Goal: Information Seeking & Learning: Learn about a topic

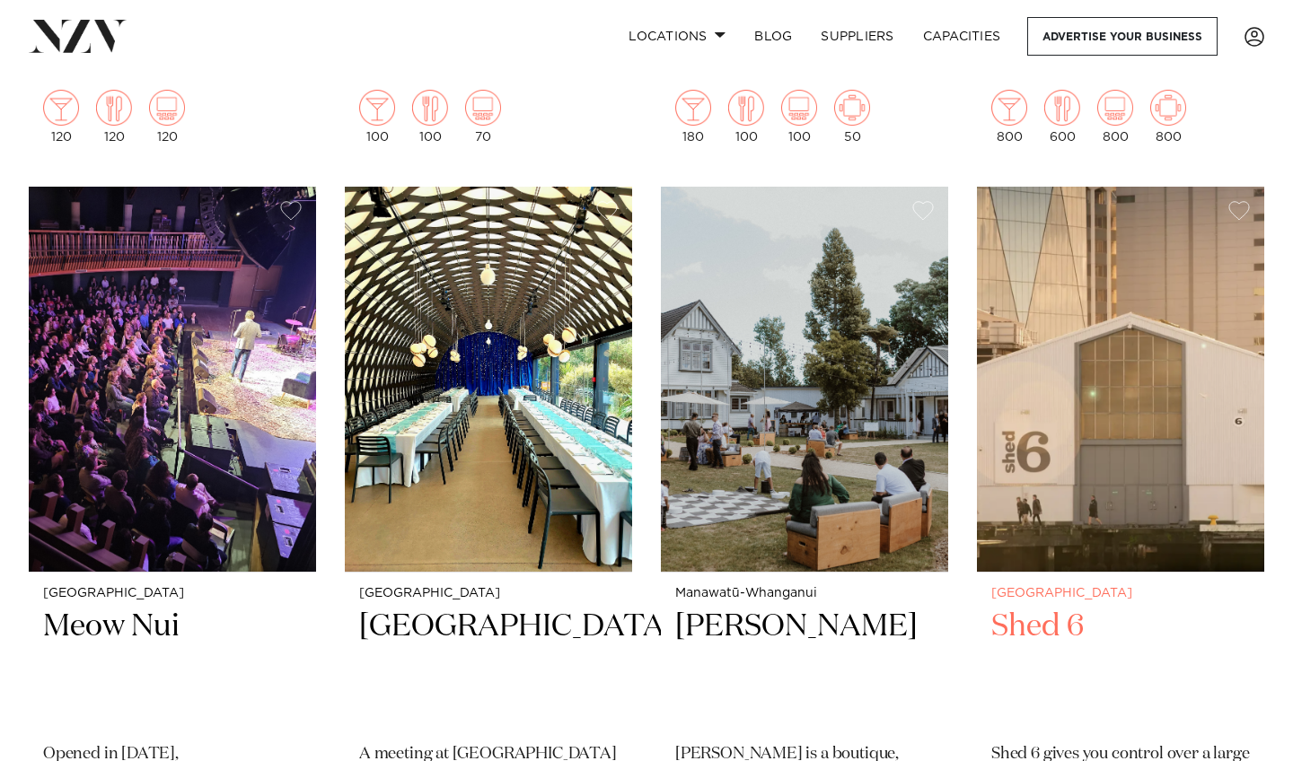
scroll to position [1846, 0]
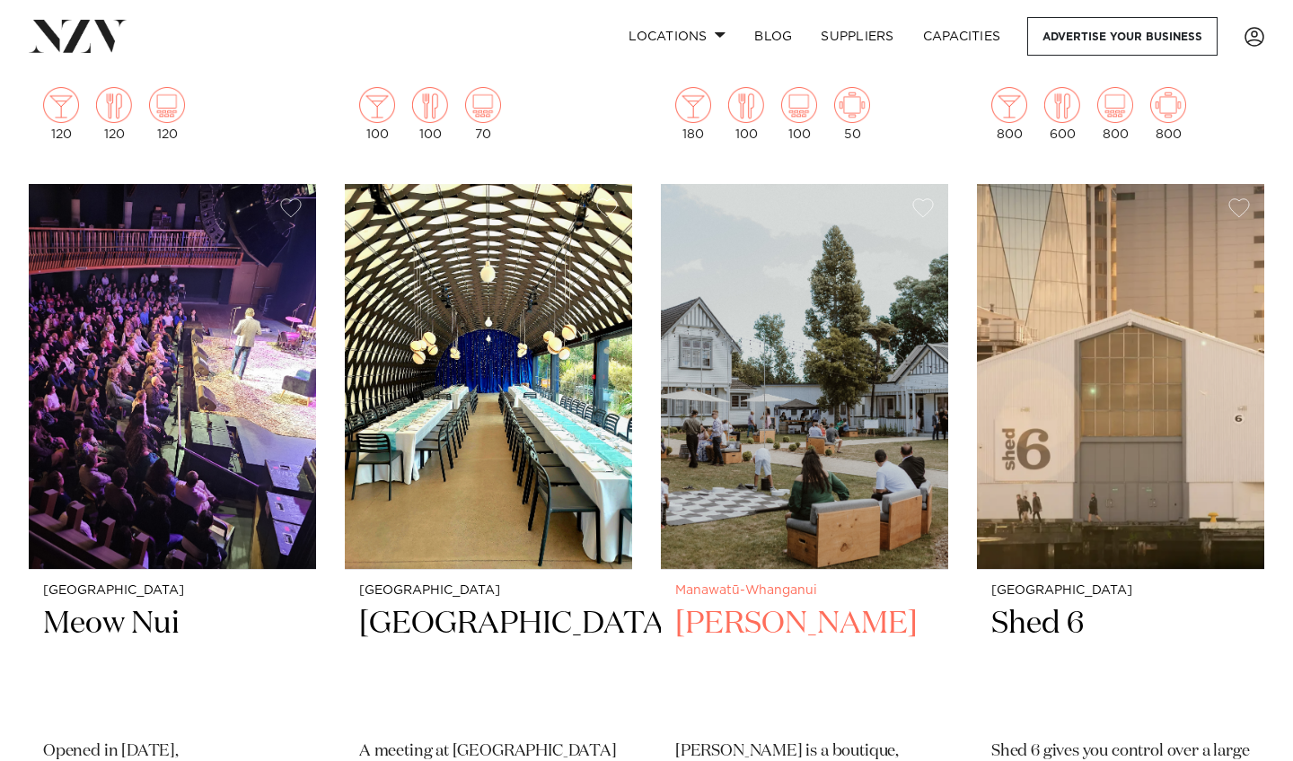
click at [743, 591] on small "Manawatū-Whanganui" at bounding box center [804, 590] width 259 height 13
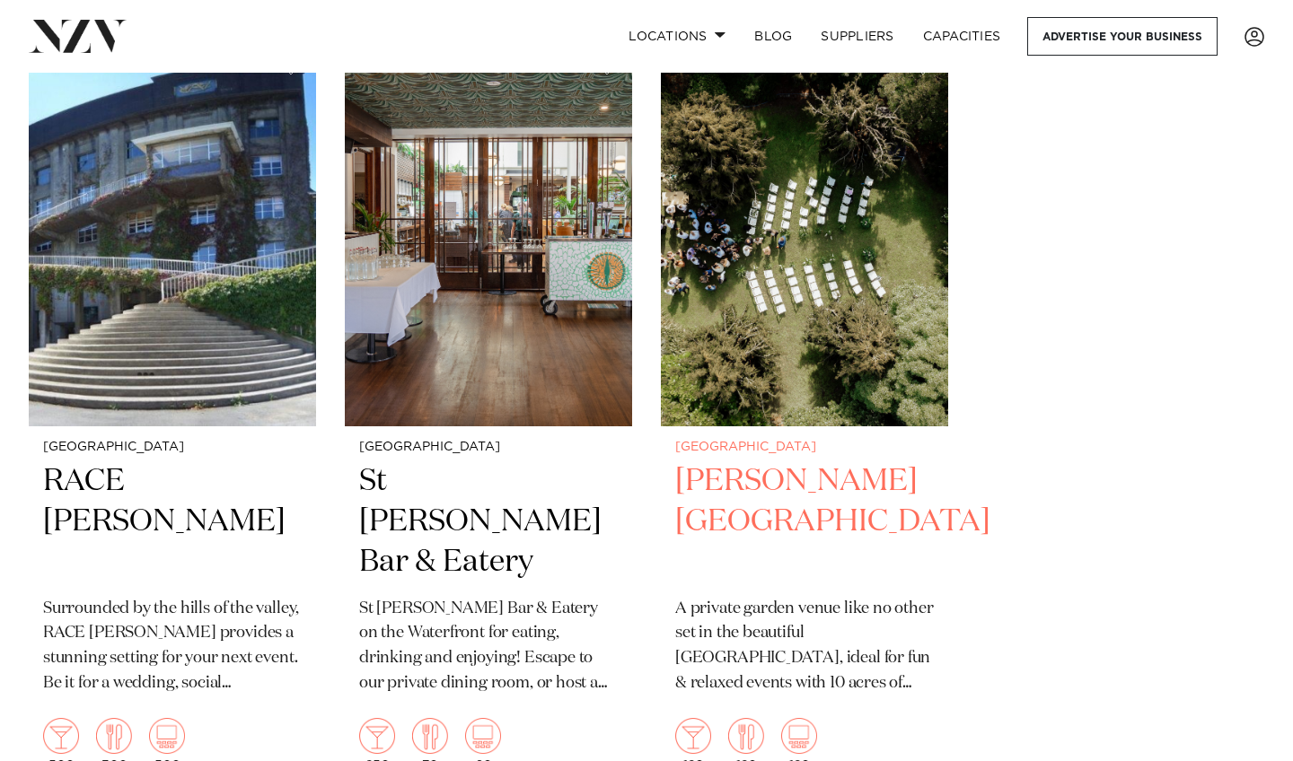
scroll to position [4316, 0]
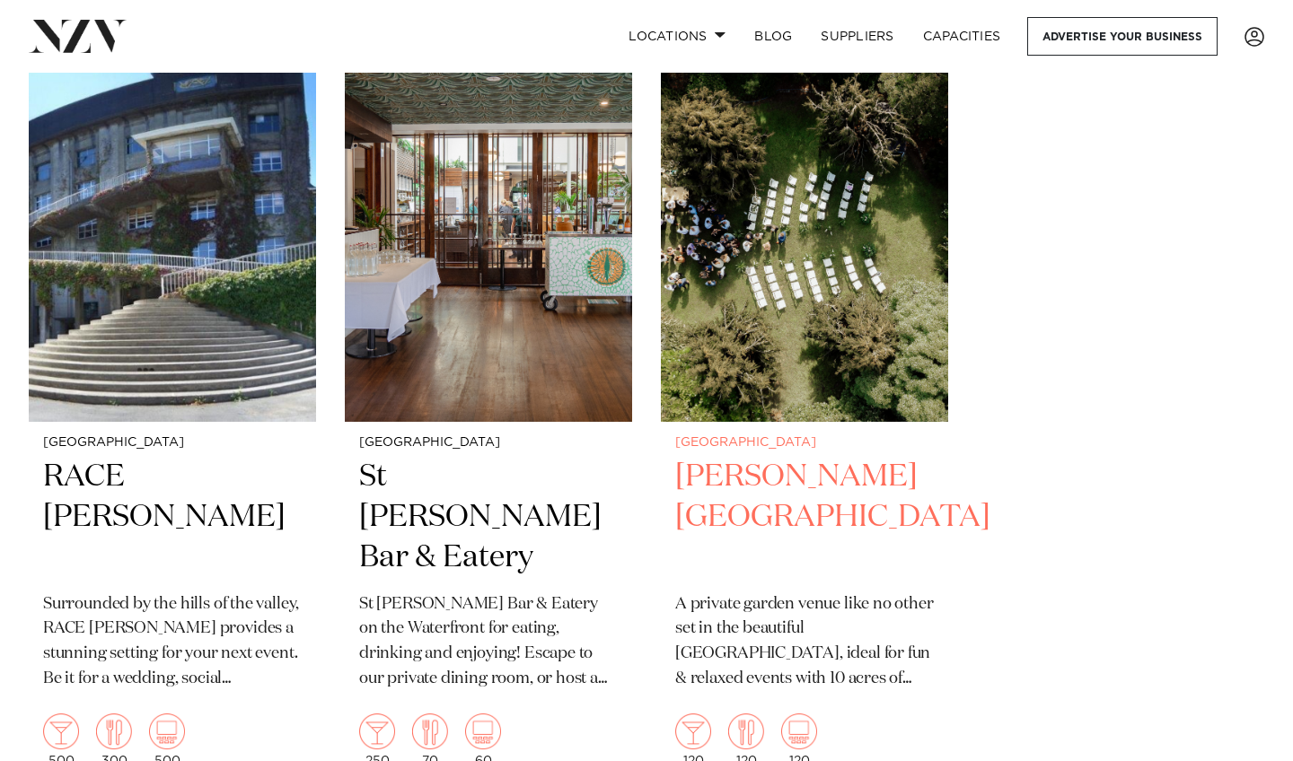
click at [777, 464] on h2 "[PERSON_NAME][GEOGRAPHIC_DATA]" at bounding box center [804, 517] width 259 height 121
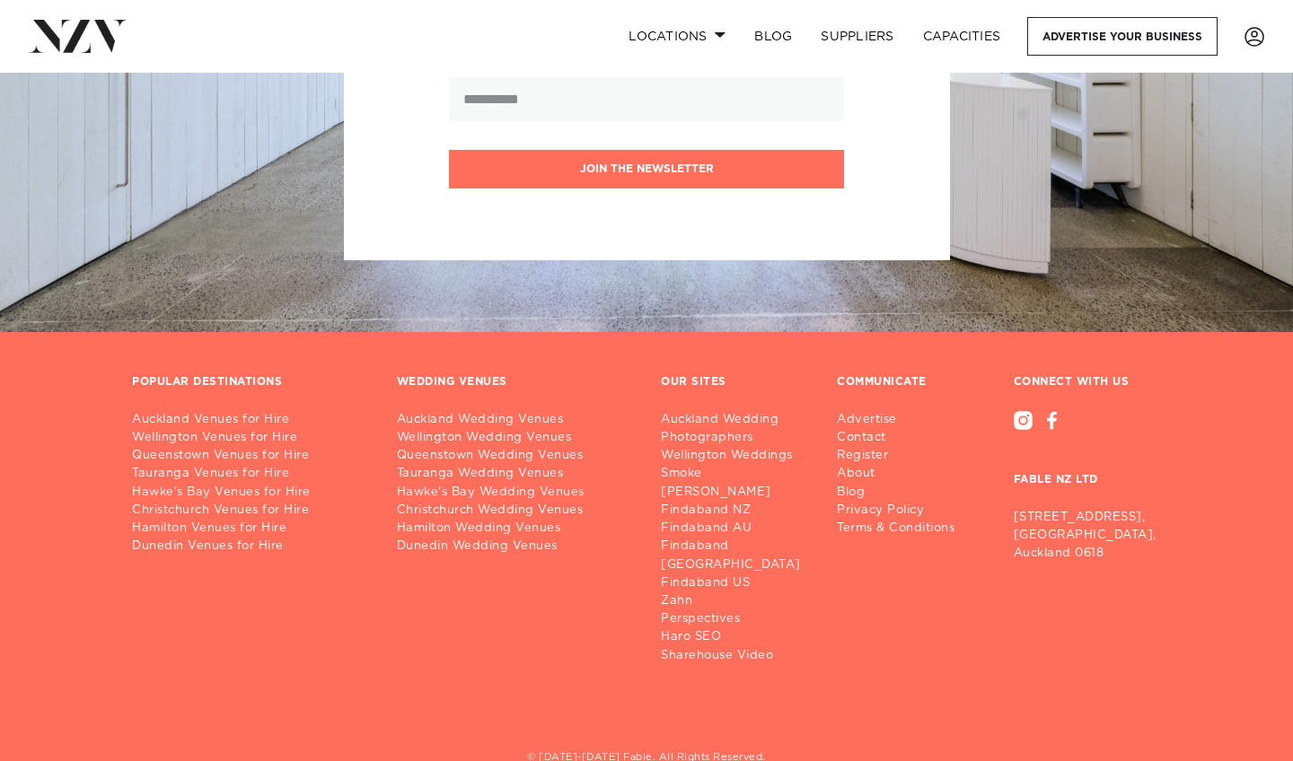
scroll to position [5468, 0]
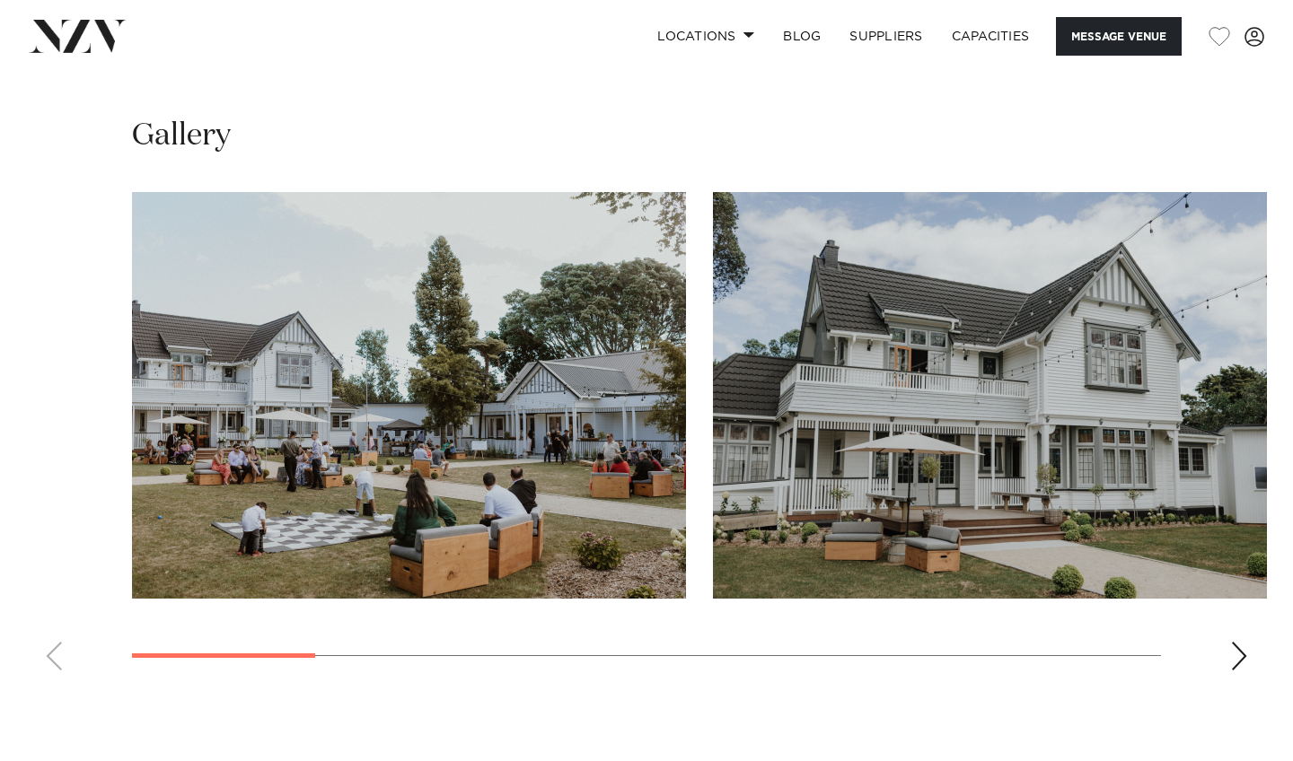
scroll to position [2104, 0]
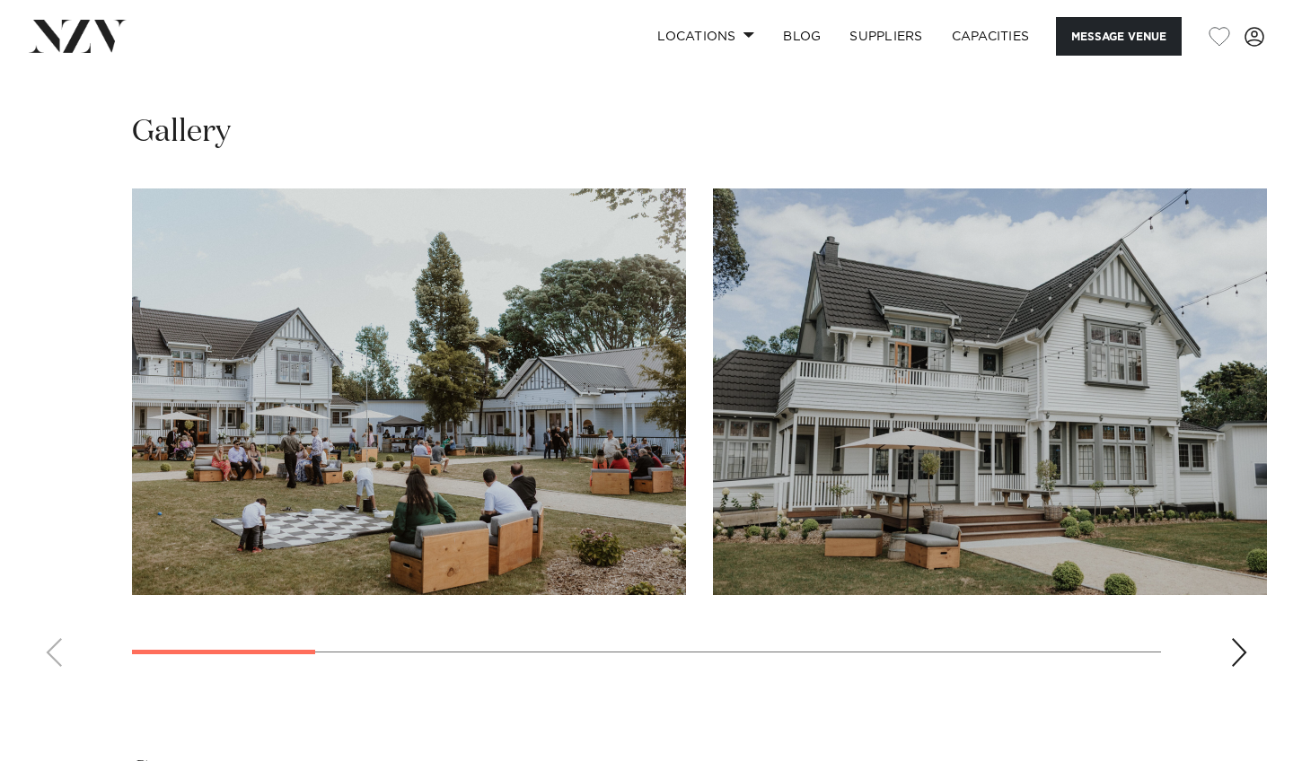
click at [1243, 638] on div "Next slide" at bounding box center [1239, 652] width 18 height 29
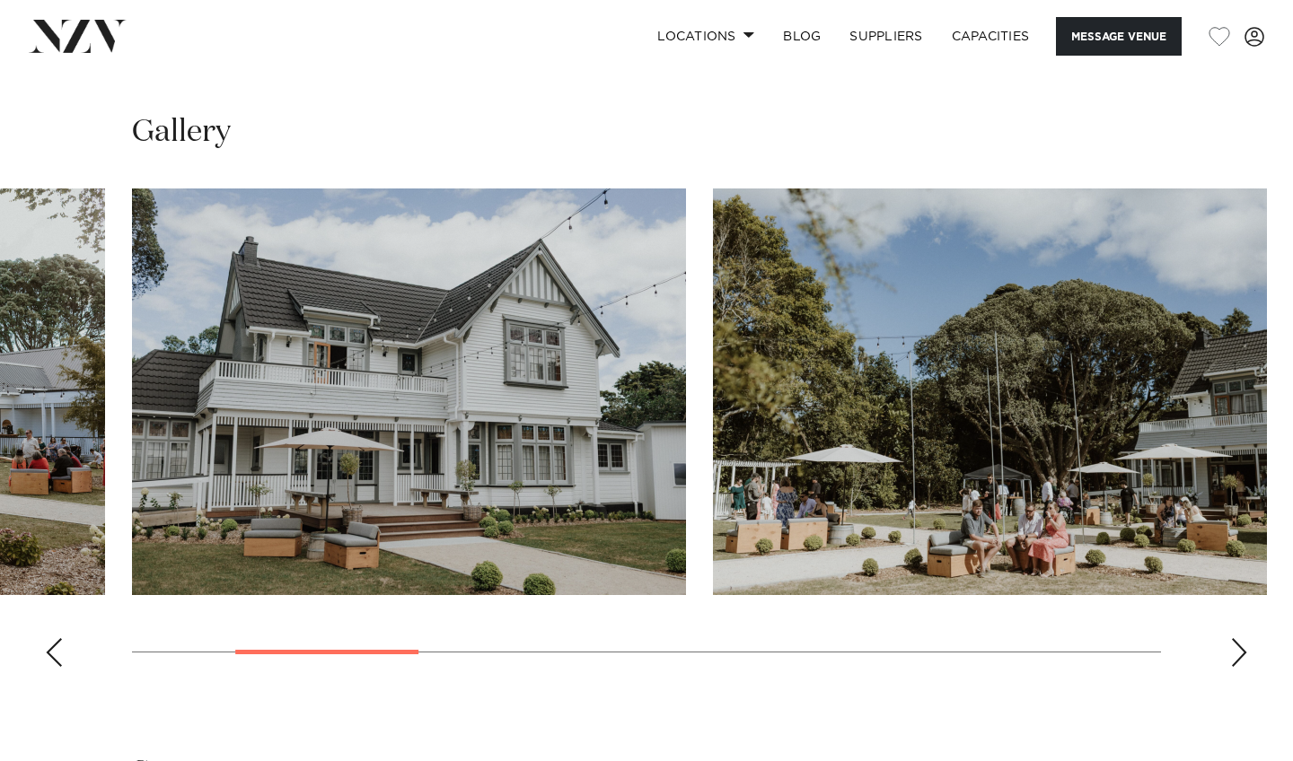
click at [1243, 638] on div "Next slide" at bounding box center [1239, 652] width 18 height 29
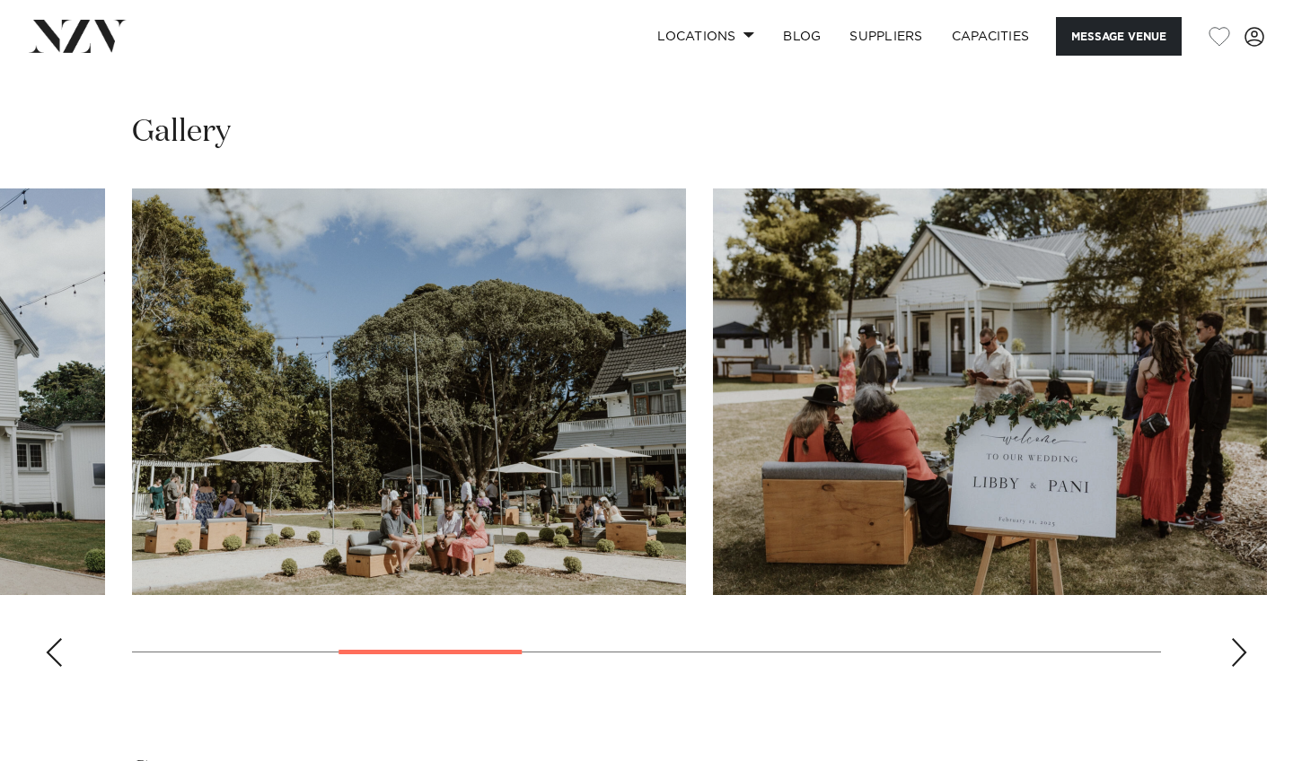
click at [1243, 638] on div "Next slide" at bounding box center [1239, 652] width 18 height 29
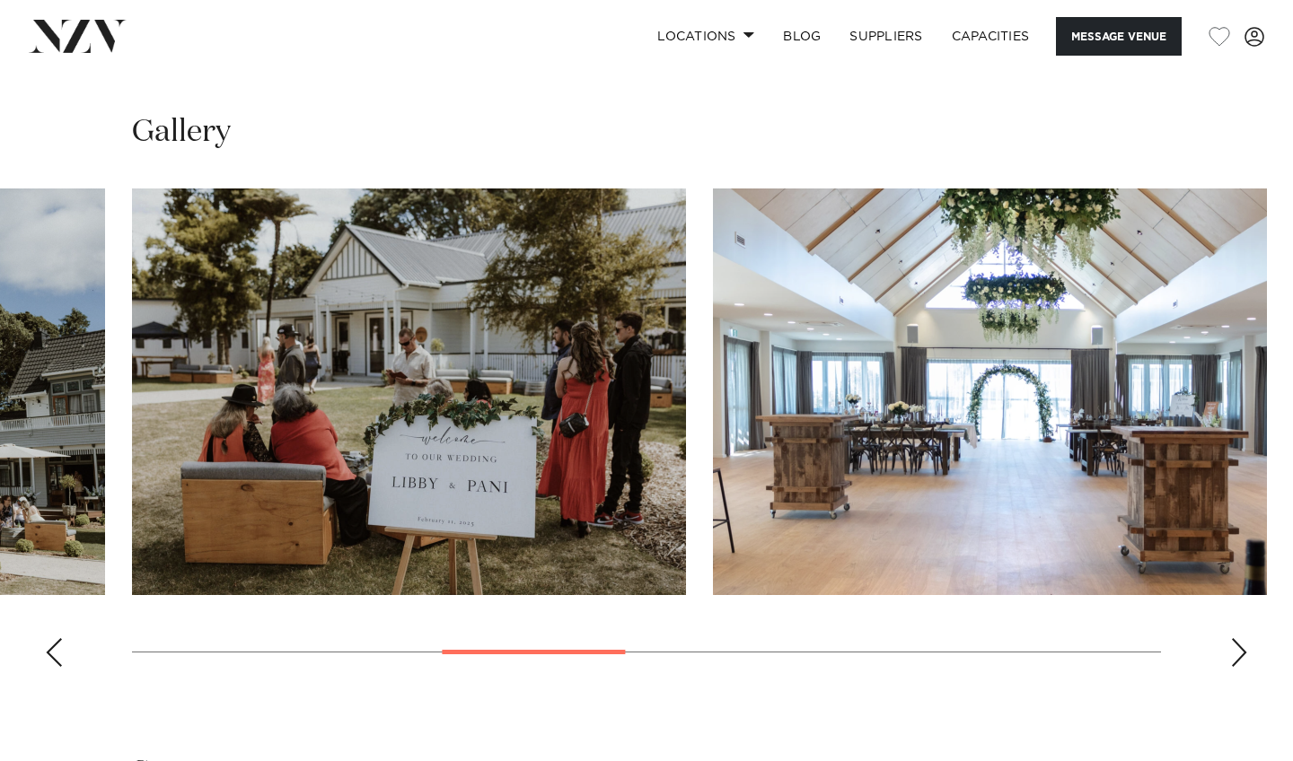
click at [1243, 638] on div "Next slide" at bounding box center [1239, 652] width 18 height 29
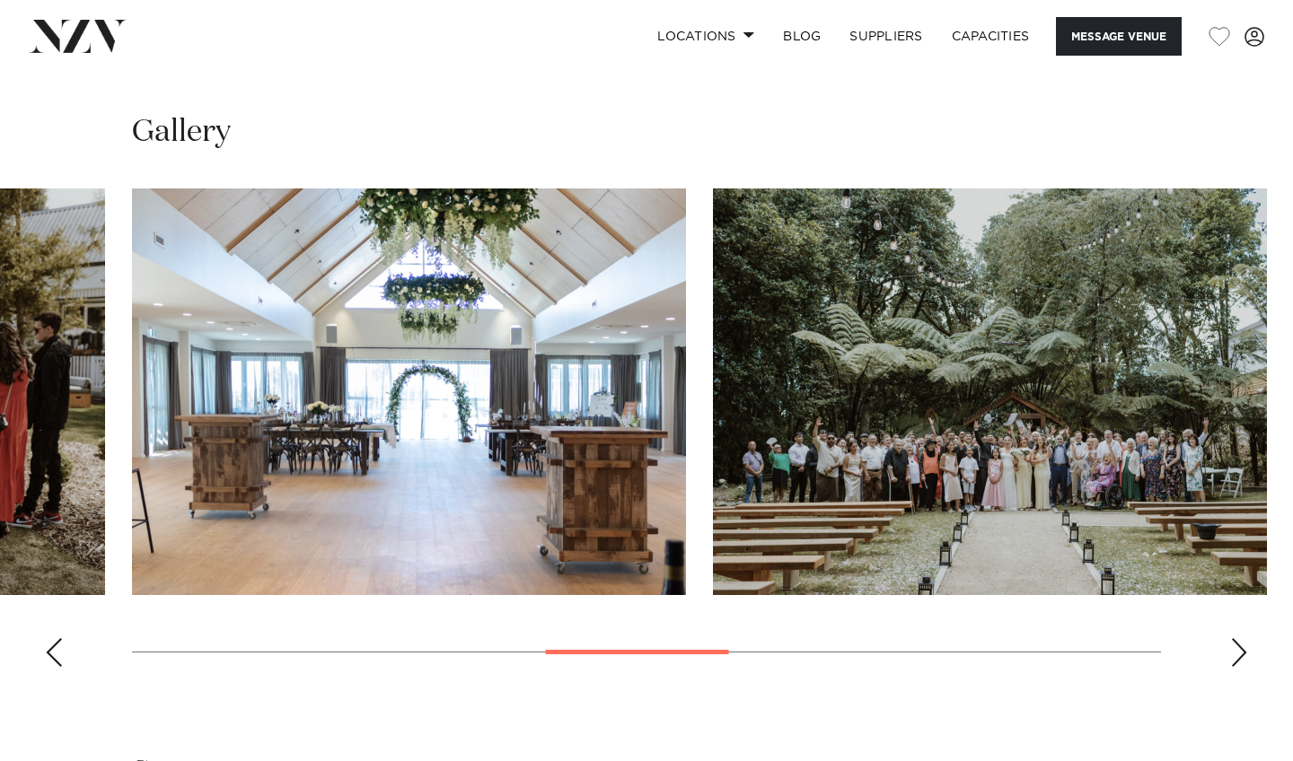
click at [1243, 638] on div "Next slide" at bounding box center [1239, 652] width 18 height 29
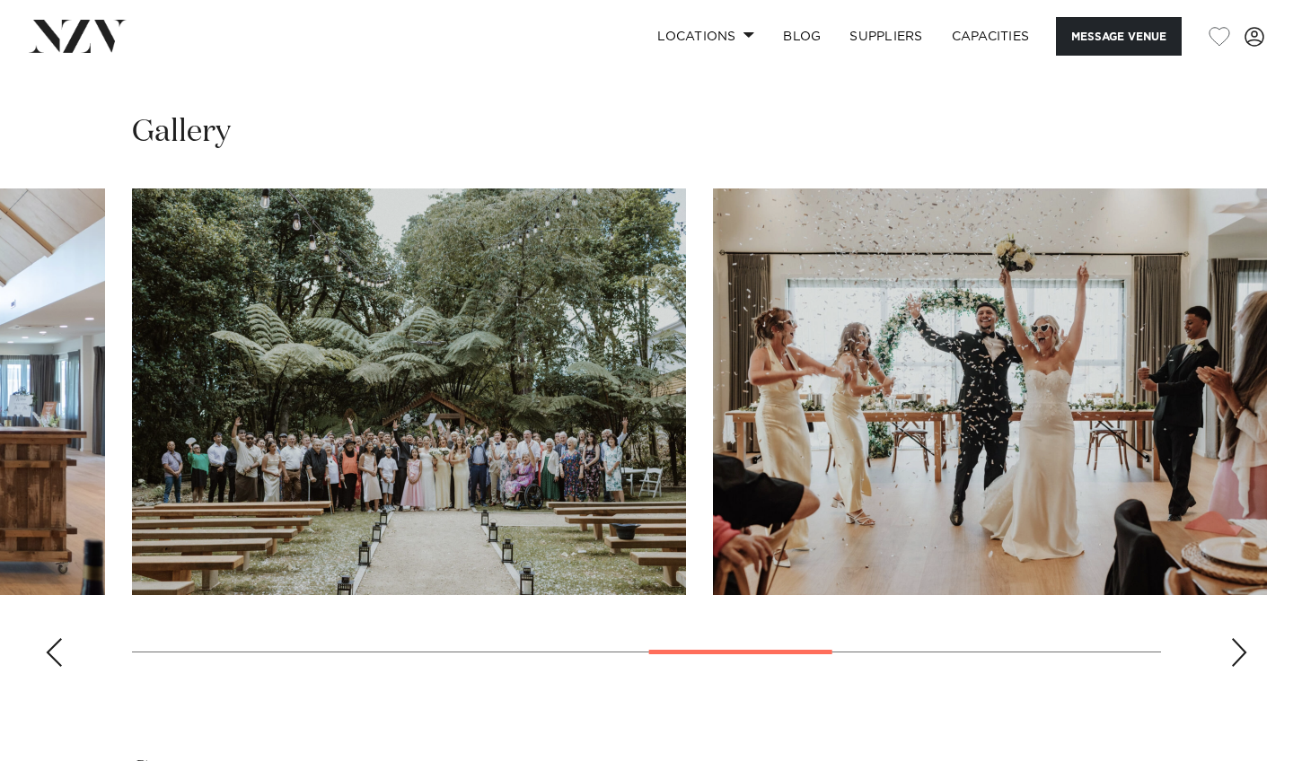
click at [1243, 638] on div "Next slide" at bounding box center [1239, 652] width 18 height 29
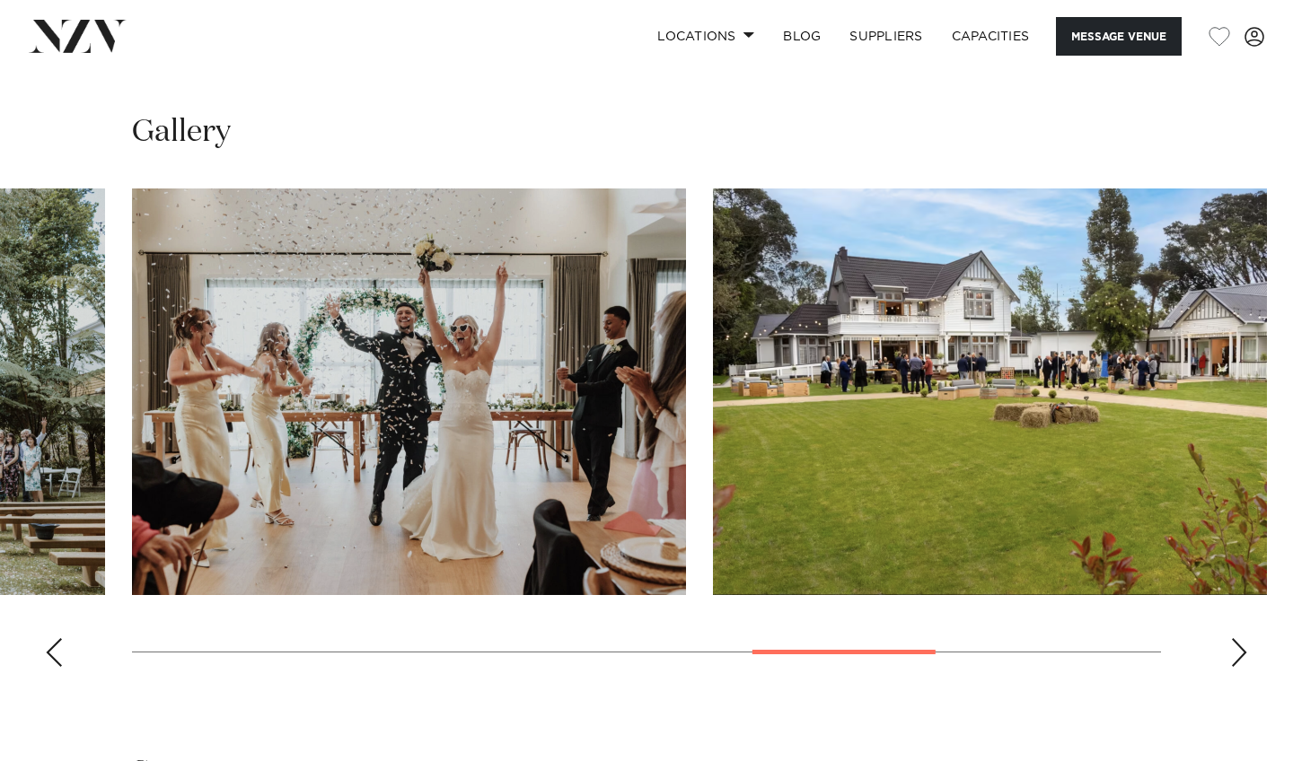
click at [1243, 638] on div "Next slide" at bounding box center [1239, 652] width 18 height 29
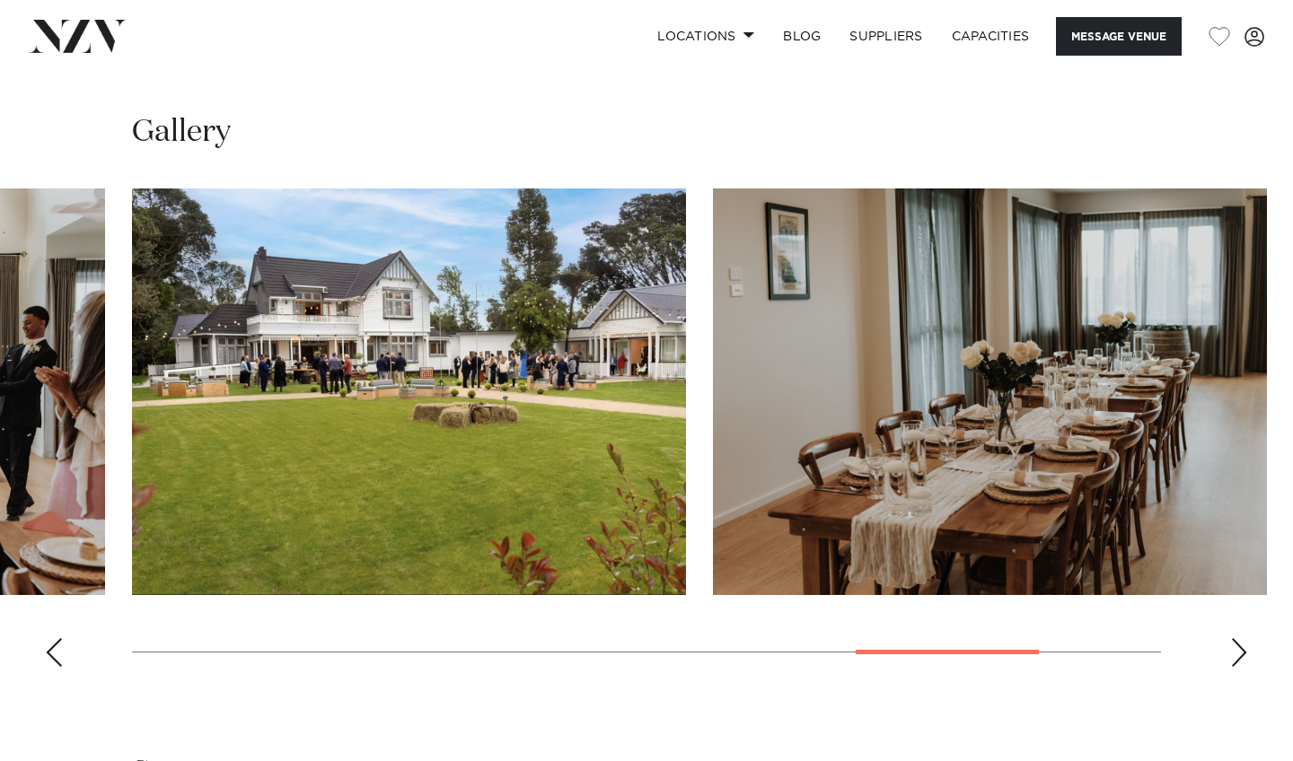
click at [1243, 638] on div "Next slide" at bounding box center [1239, 652] width 18 height 29
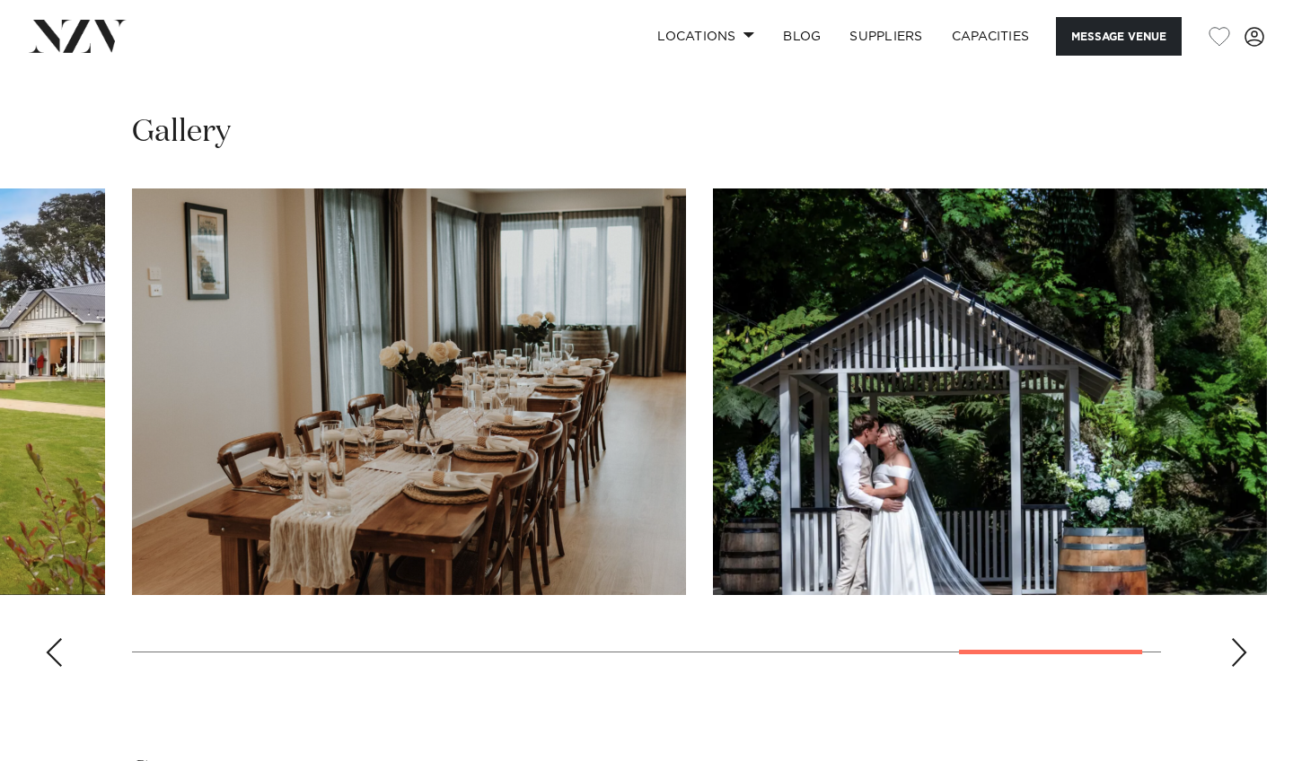
click at [1243, 638] on div "Next slide" at bounding box center [1239, 652] width 18 height 29
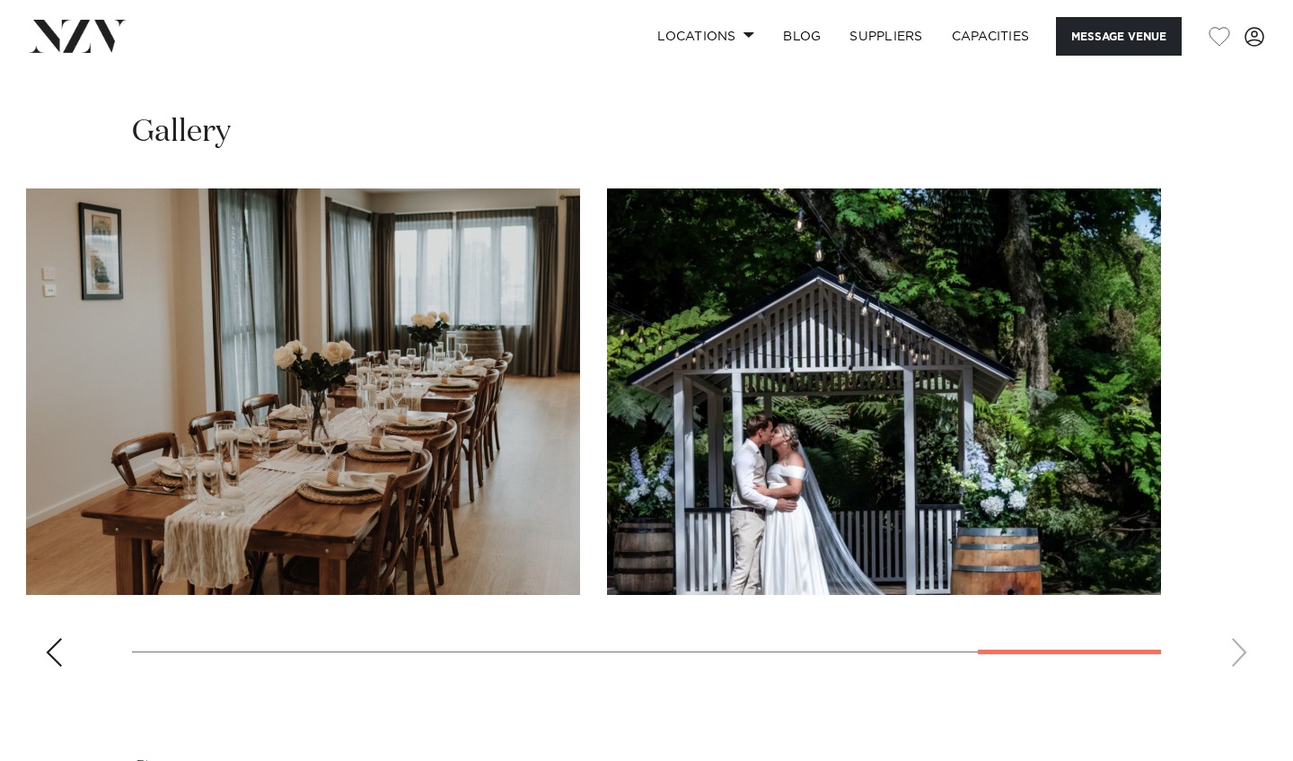
click at [1243, 613] on swiper-container at bounding box center [646, 435] width 1293 height 493
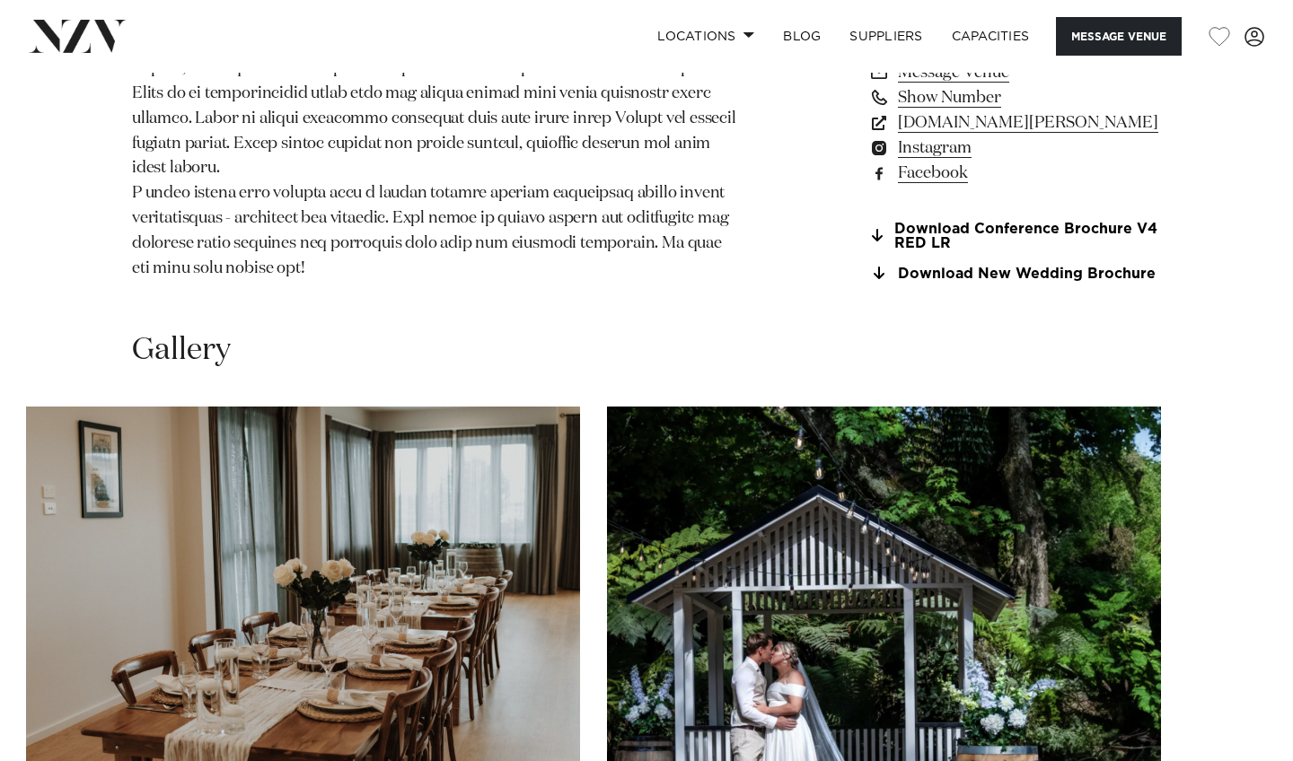
scroll to position [1877, 0]
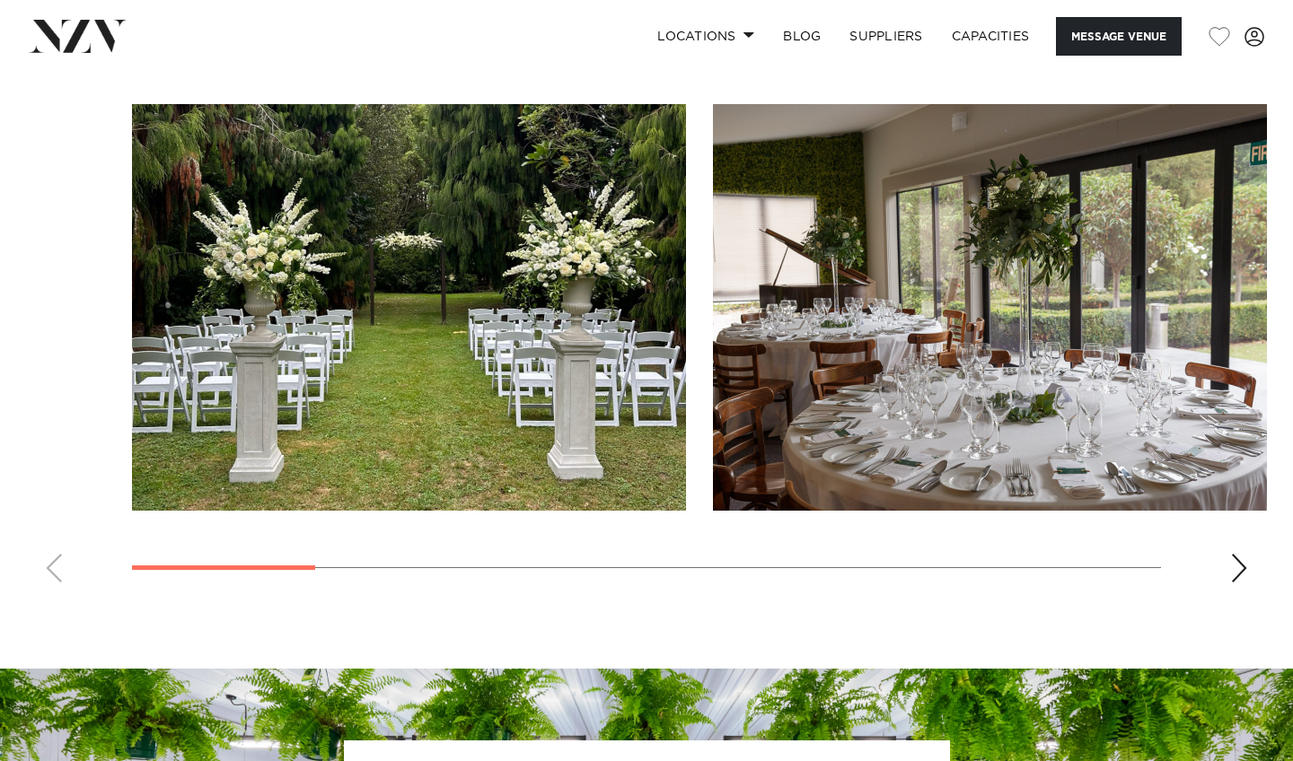
scroll to position [1719, 0]
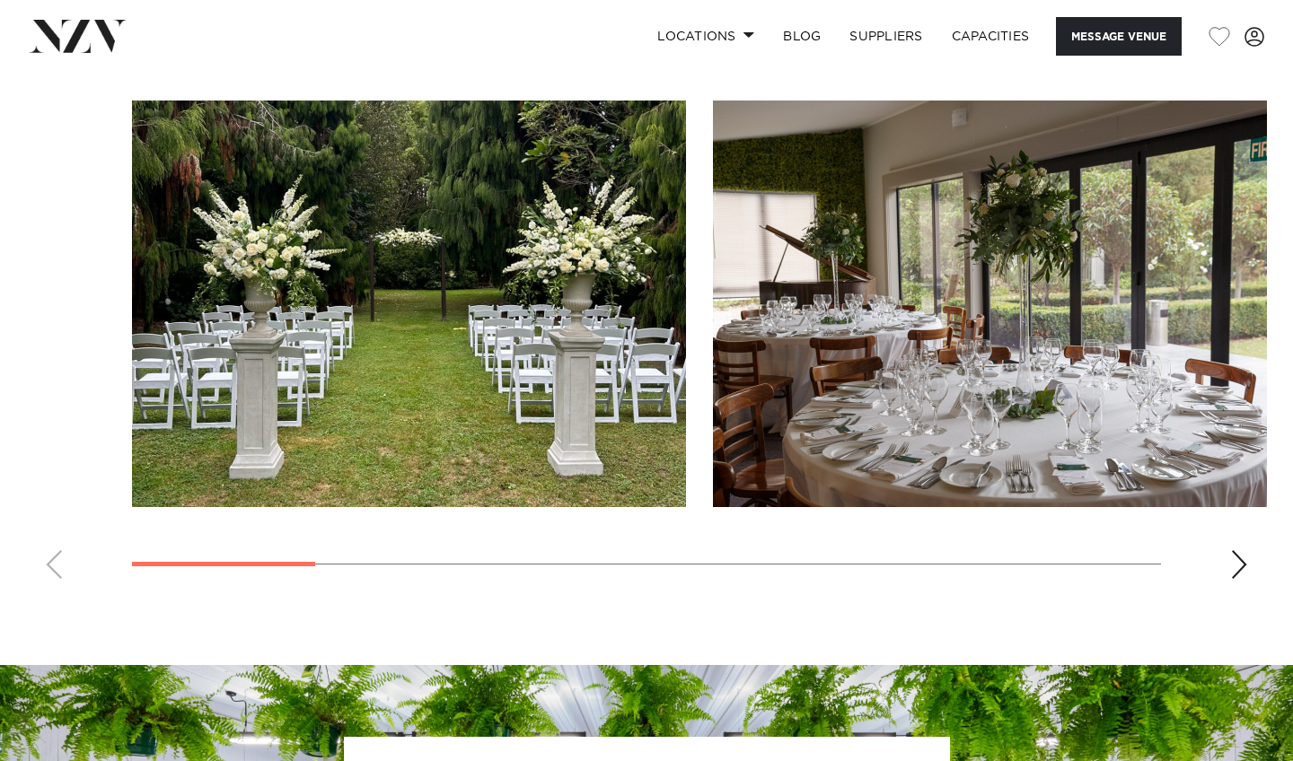
click at [1234, 550] on div "Next slide" at bounding box center [1239, 564] width 18 height 29
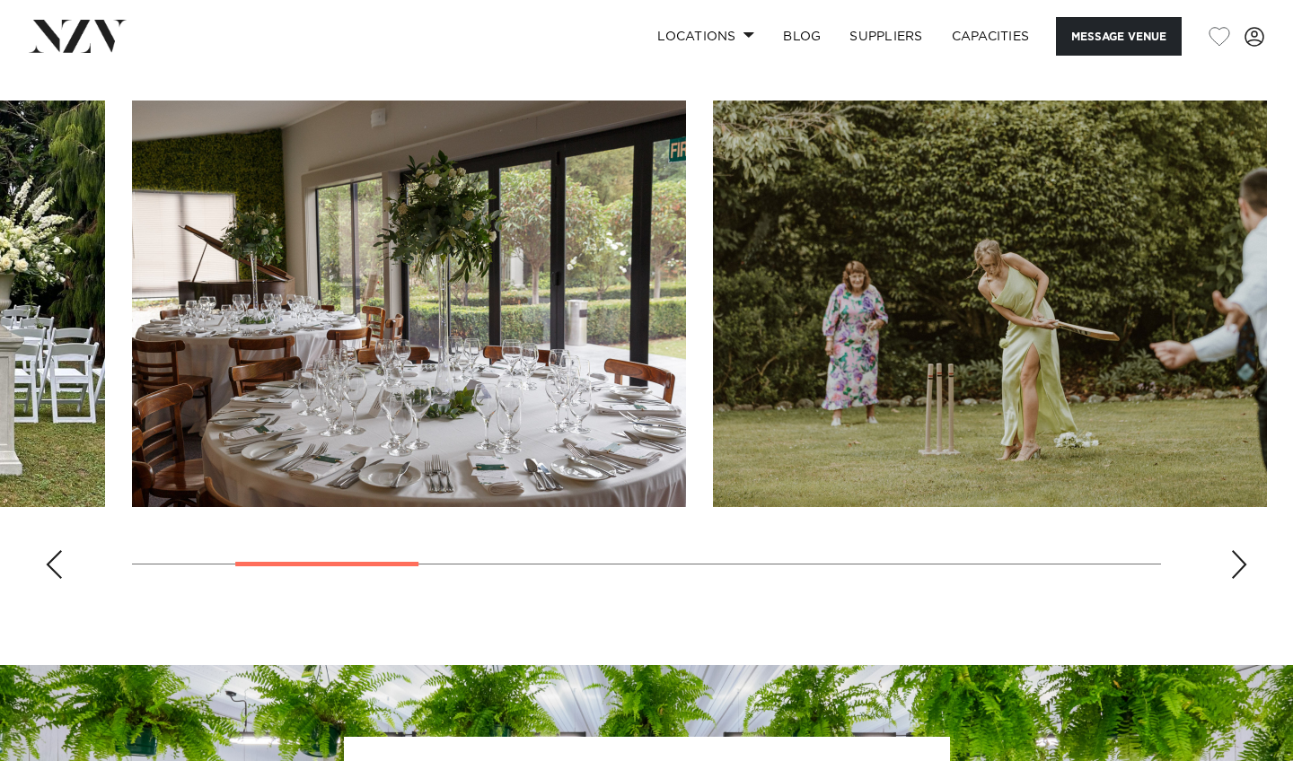
click at [1234, 550] on div "Next slide" at bounding box center [1239, 564] width 18 height 29
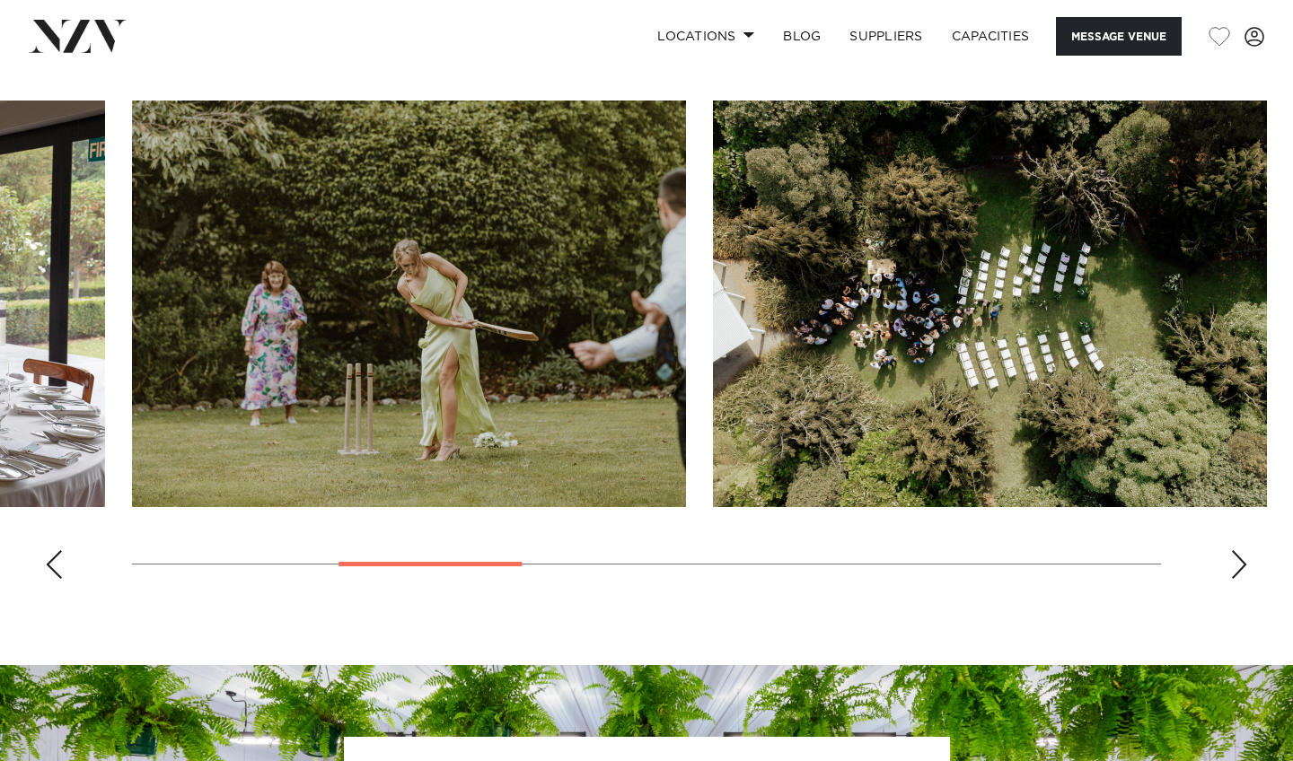
click at [1234, 550] on div "Next slide" at bounding box center [1239, 564] width 18 height 29
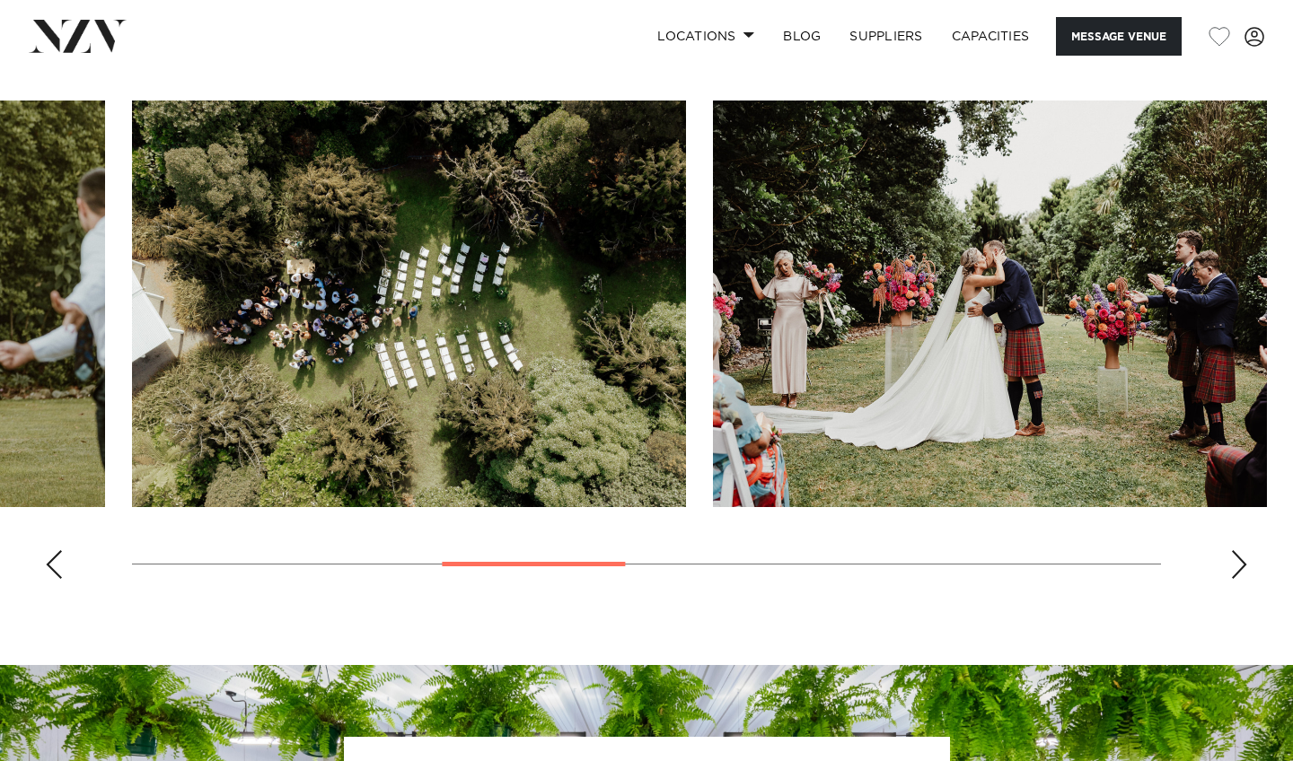
click at [1234, 550] on div "Next slide" at bounding box center [1239, 564] width 18 height 29
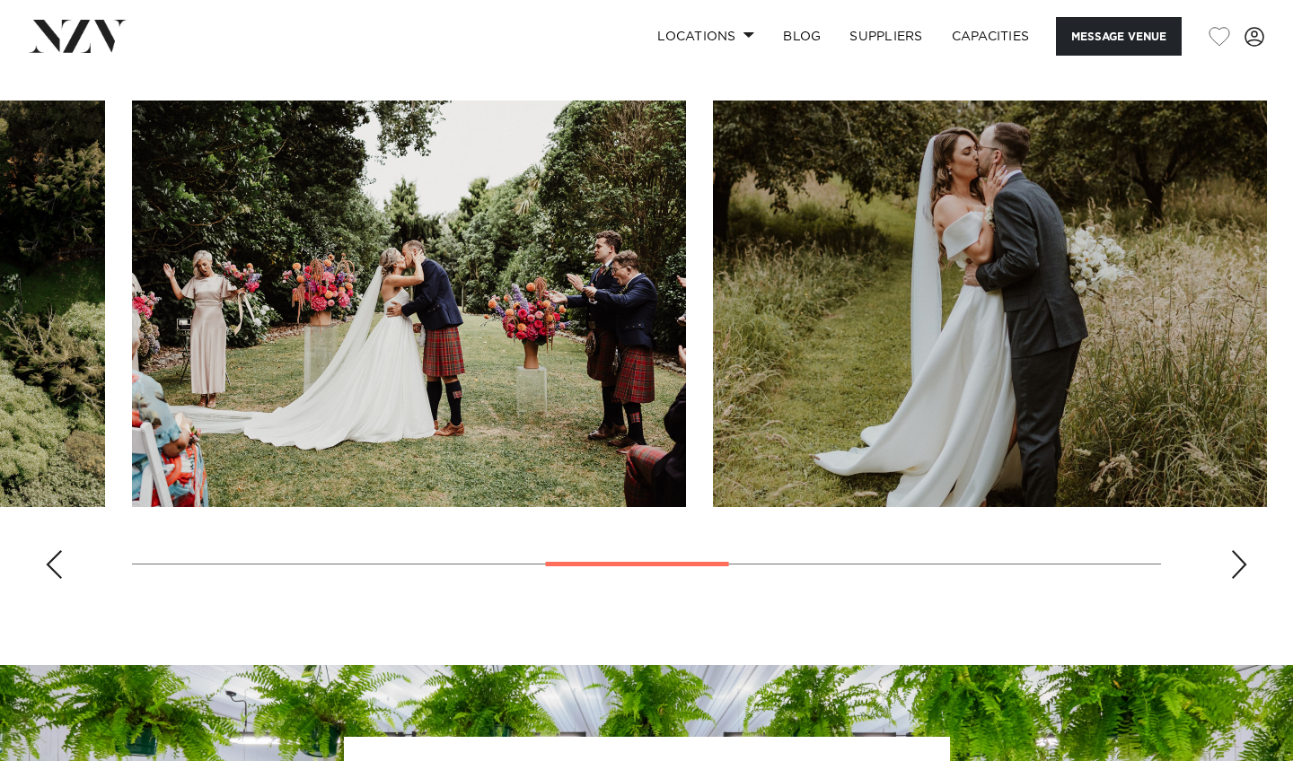
click at [1234, 550] on div "Next slide" at bounding box center [1239, 564] width 18 height 29
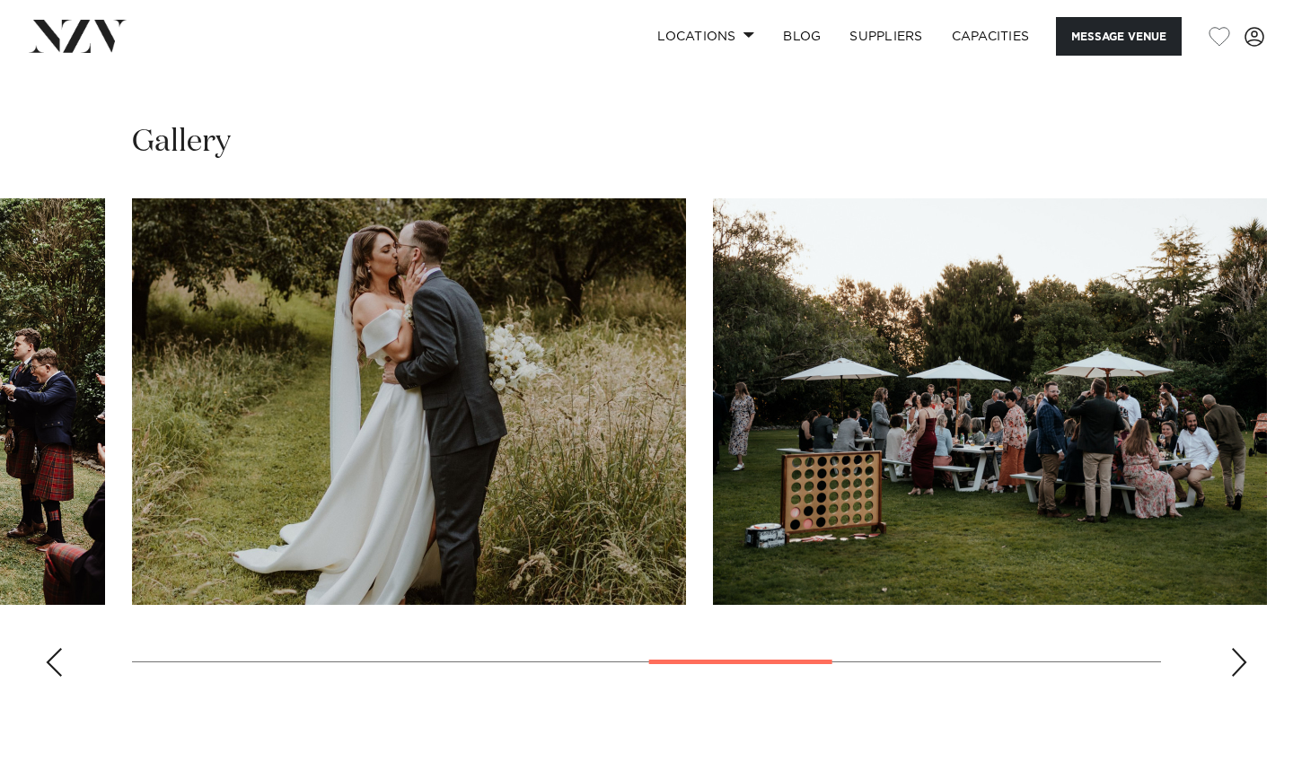
scroll to position [1621, 0]
click at [1233, 648] on div "Next slide" at bounding box center [1239, 662] width 18 height 29
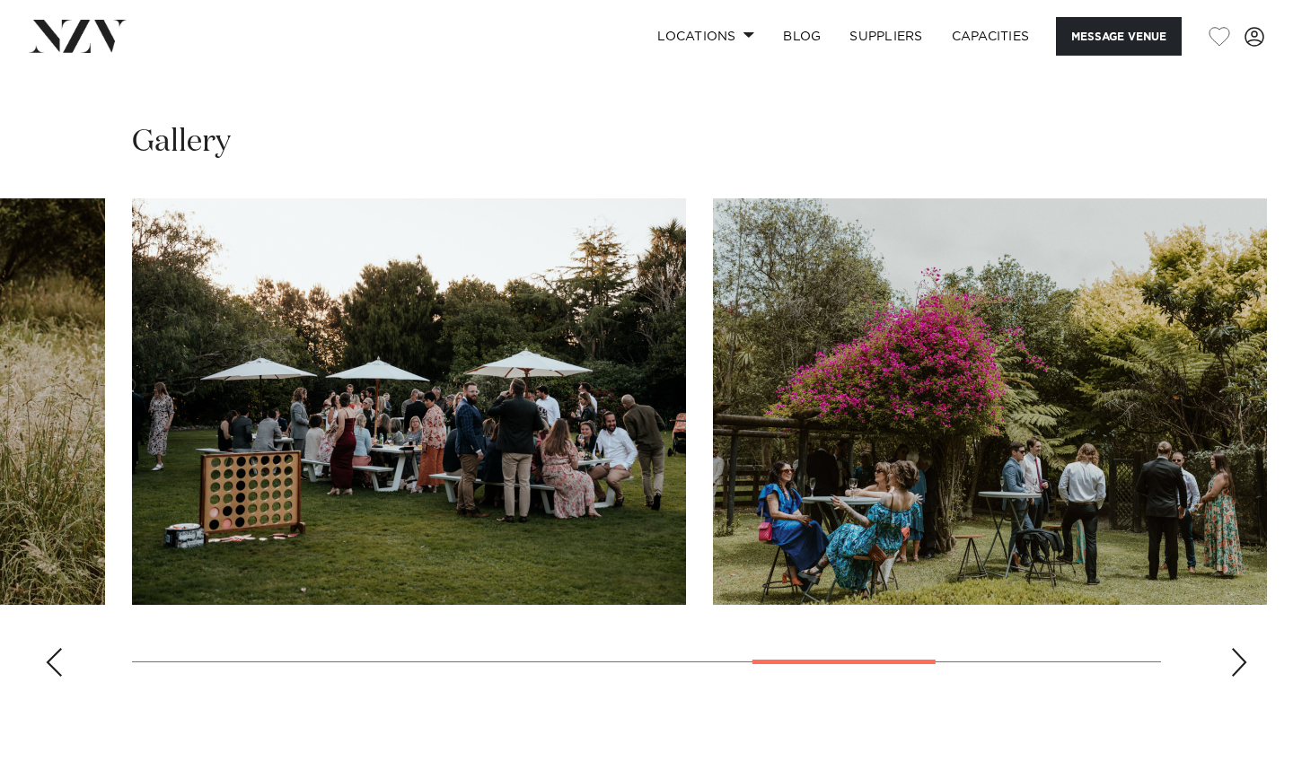
click at [1233, 648] on div "Next slide" at bounding box center [1239, 662] width 18 height 29
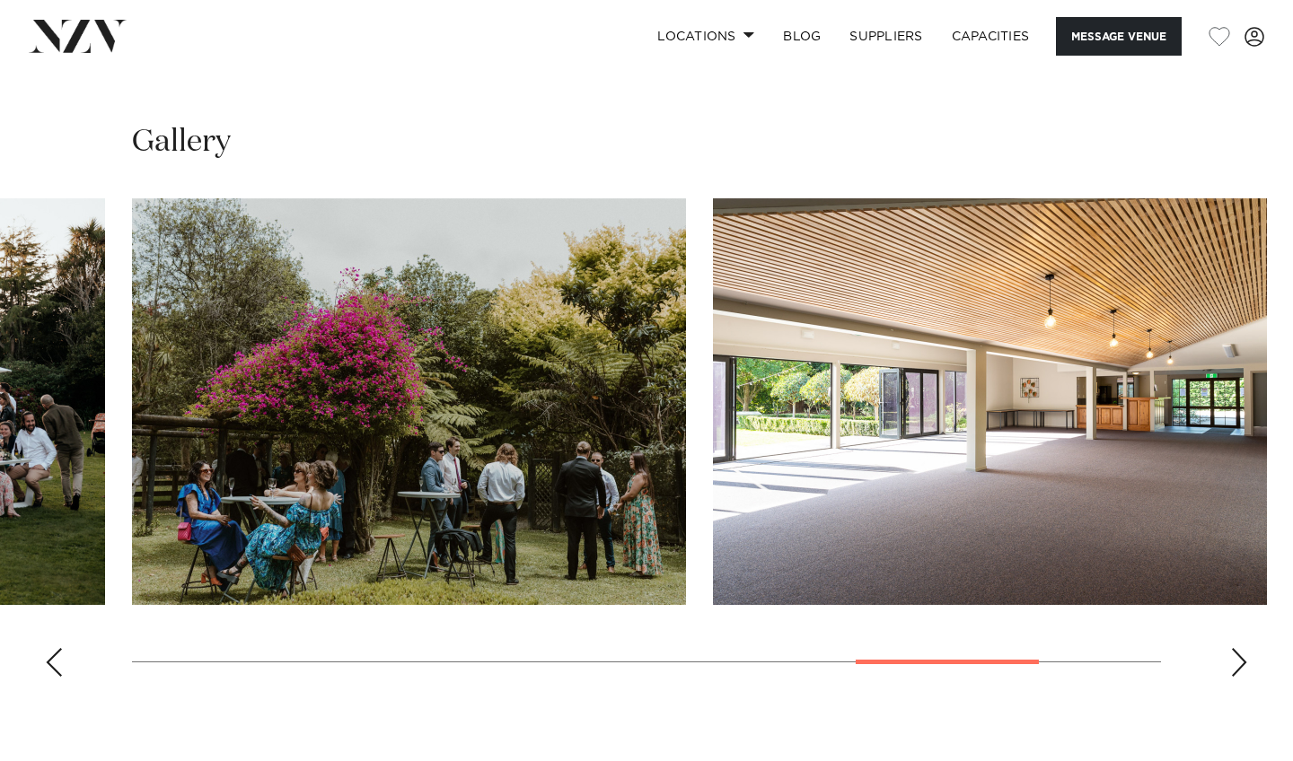
click at [1233, 648] on div "Next slide" at bounding box center [1239, 662] width 18 height 29
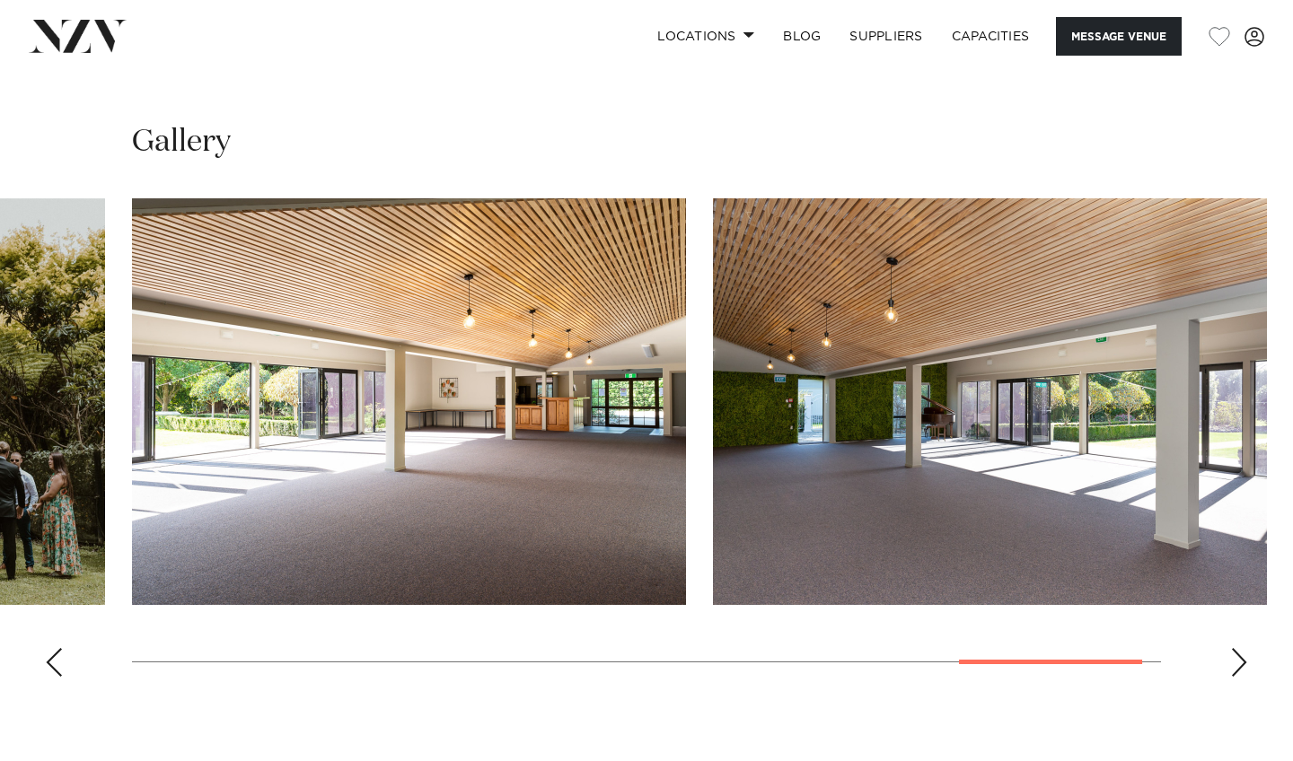
click at [1233, 648] on div "Next slide" at bounding box center [1239, 662] width 18 height 29
